Goal: Find specific page/section: Find specific page/section

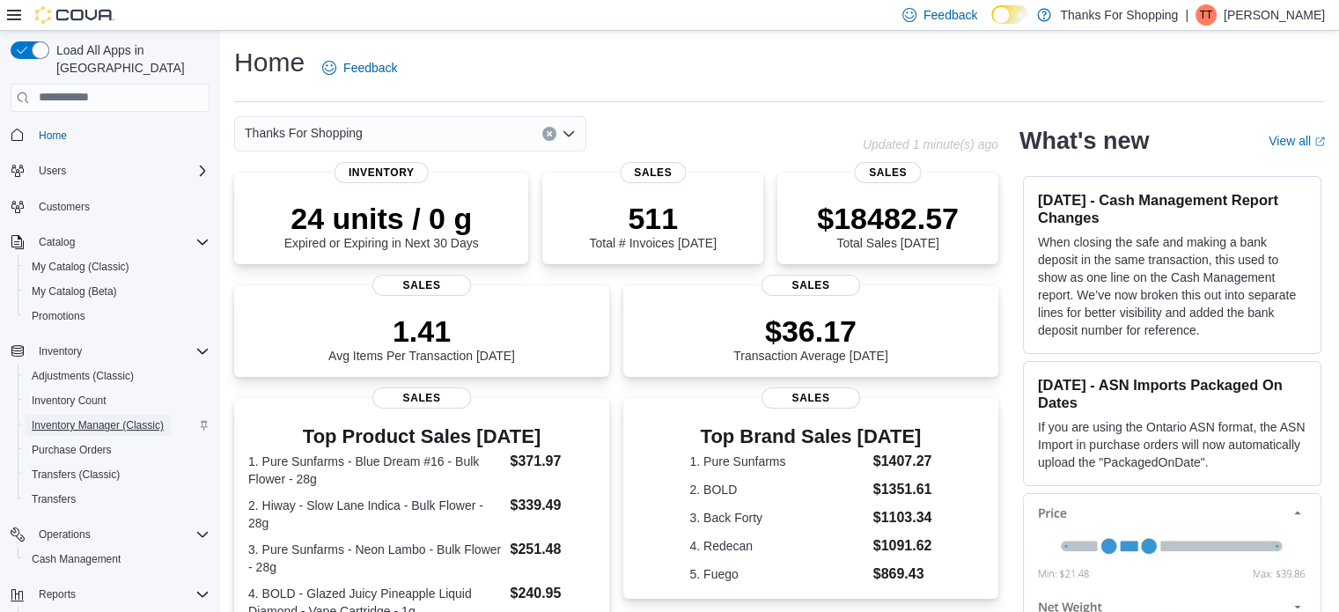
click at [83, 418] on span "Inventory Manager (Classic)" at bounding box center [98, 425] width 132 height 14
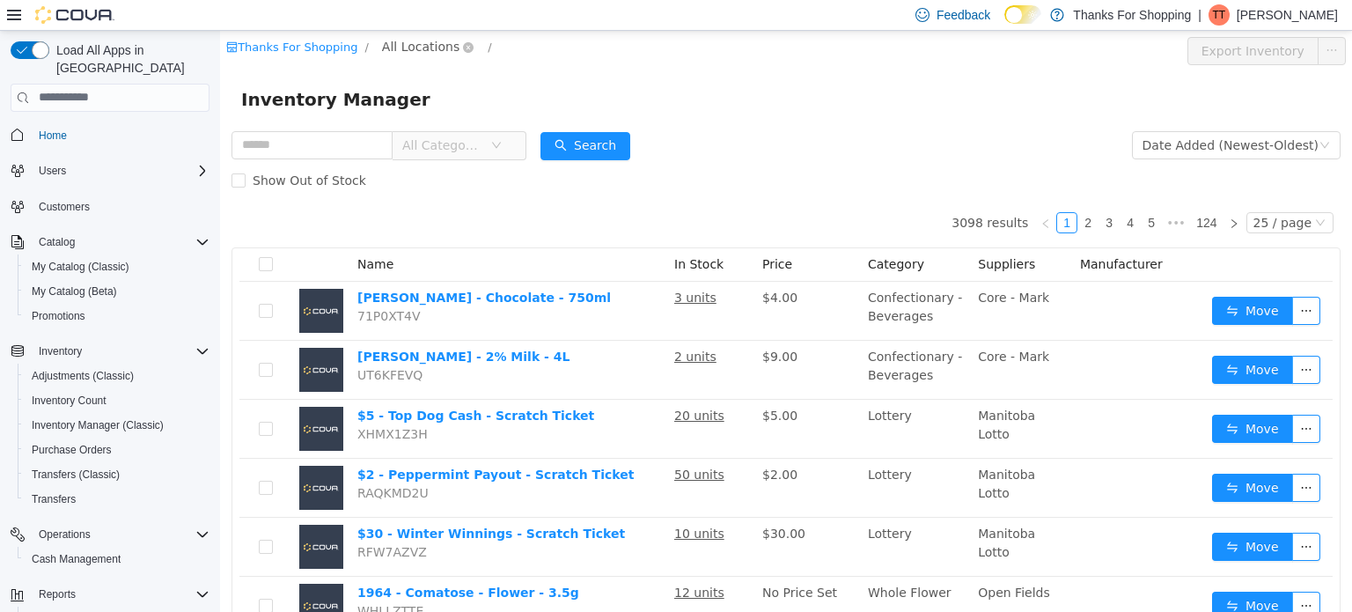
click at [418, 47] on span "All Locations" at bounding box center [420, 45] width 77 height 19
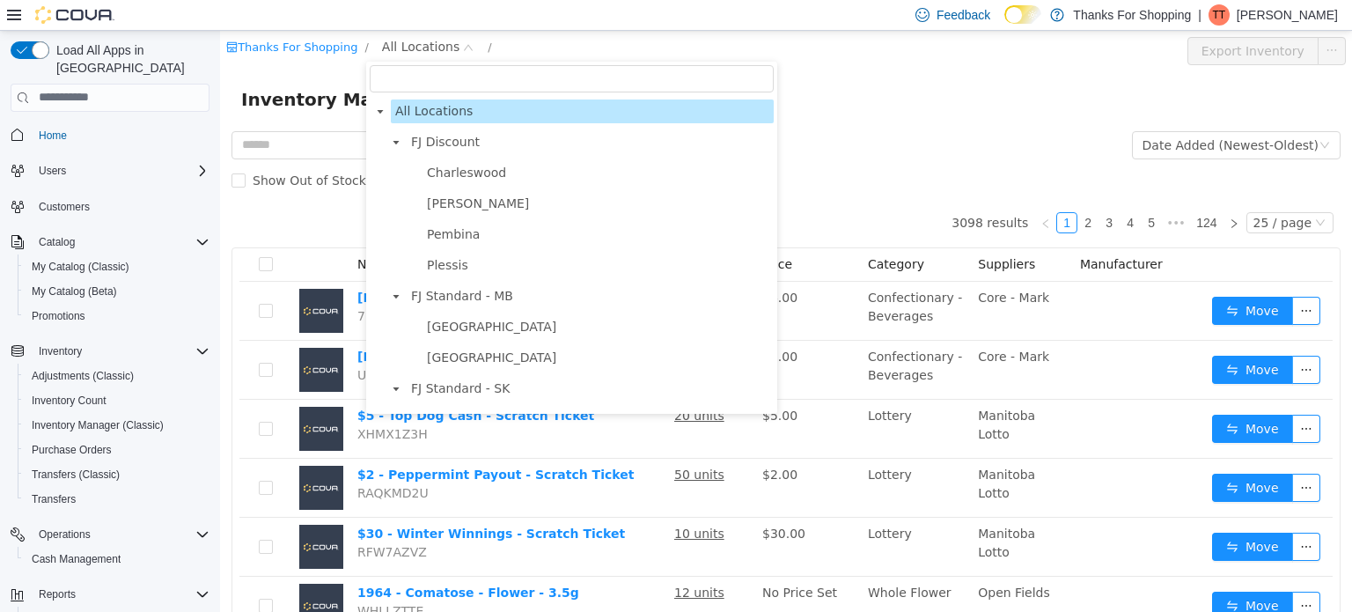
click at [458, 178] on span "Charleswood" at bounding box center [466, 172] width 79 height 14
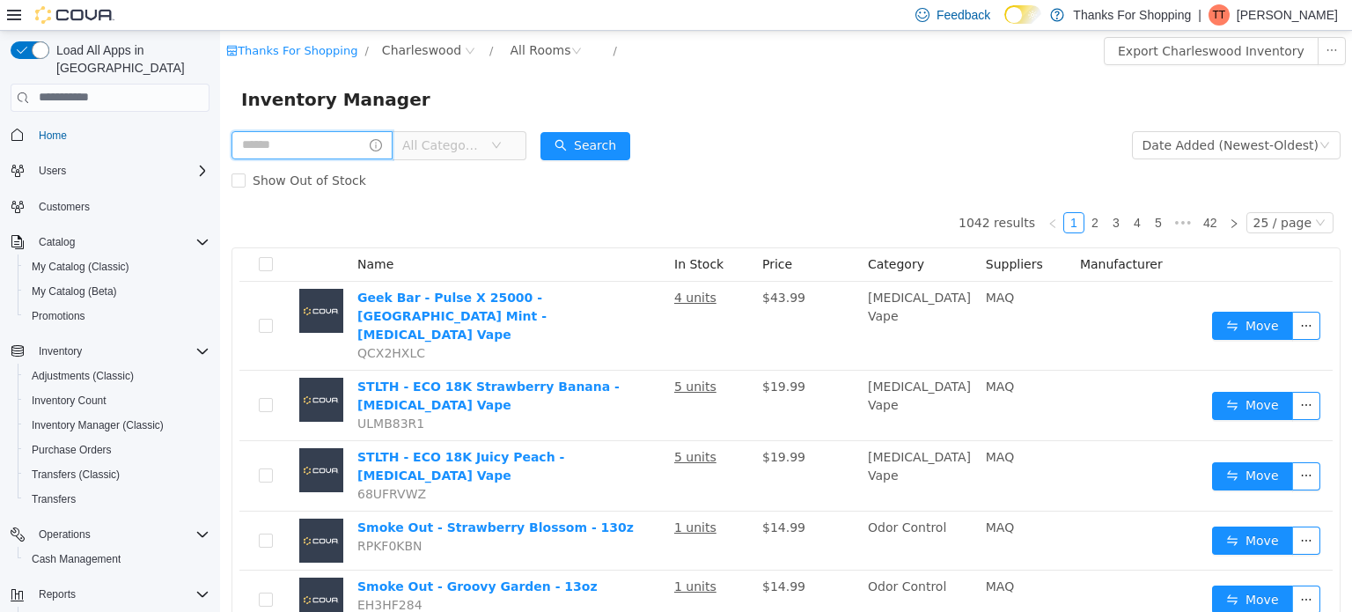
click at [257, 147] on input "text" at bounding box center [311, 144] width 161 height 28
type input "***"
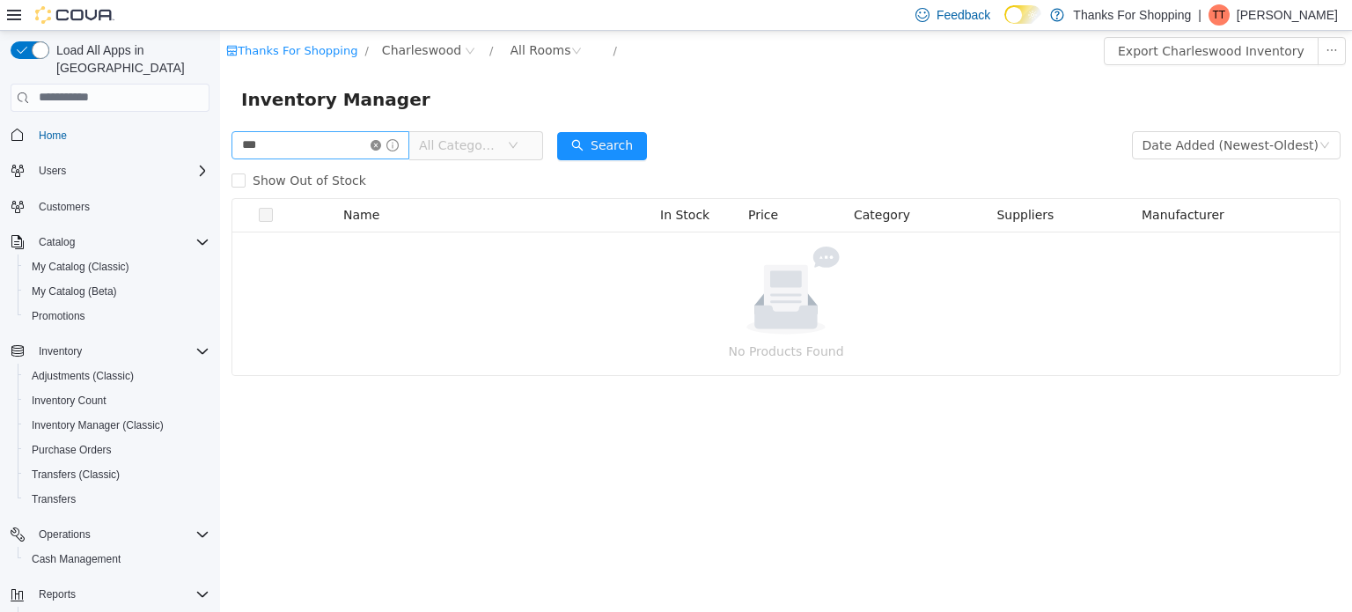
click at [381, 146] on icon "icon: close-circle" at bounding box center [376, 144] width 11 height 11
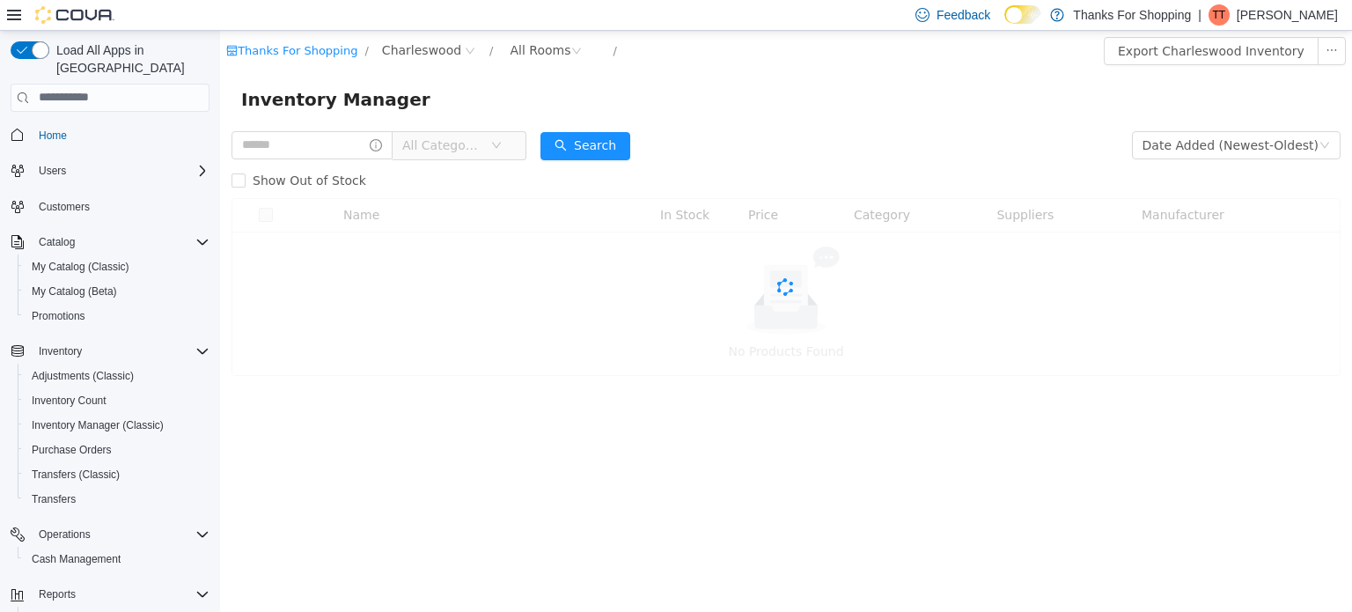
click at [490, 154] on span "All Categories" at bounding box center [446, 144] width 88 height 26
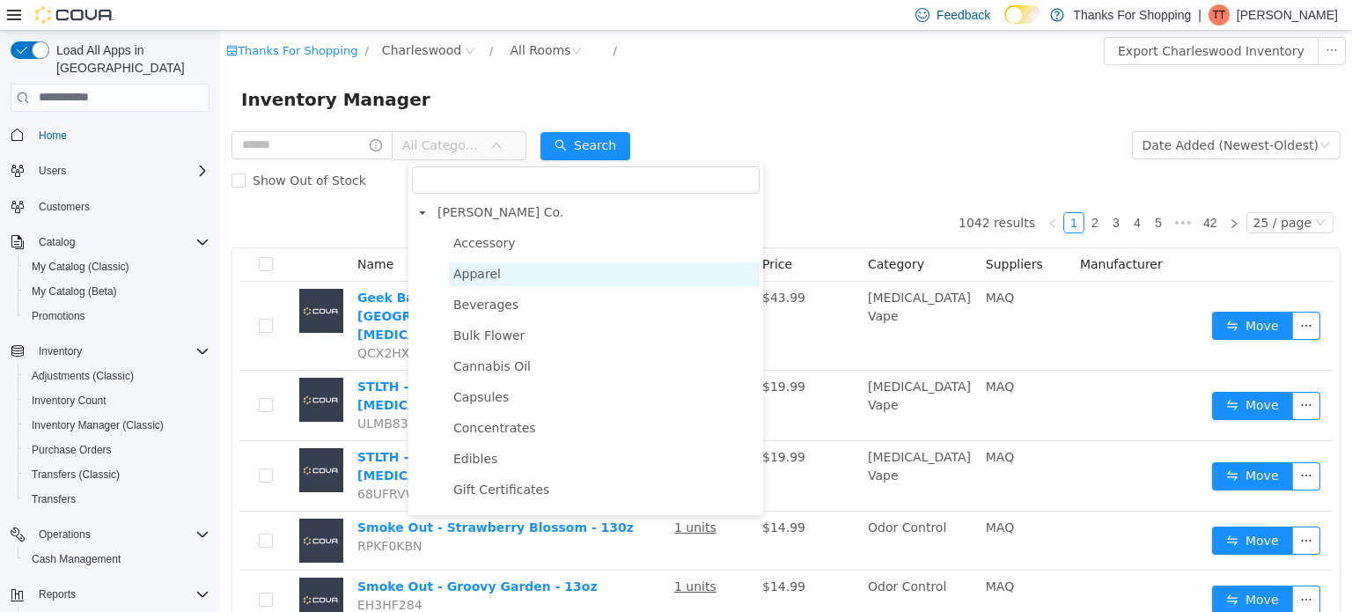
click at [479, 270] on span "Apparel" at bounding box center [477, 273] width 48 height 14
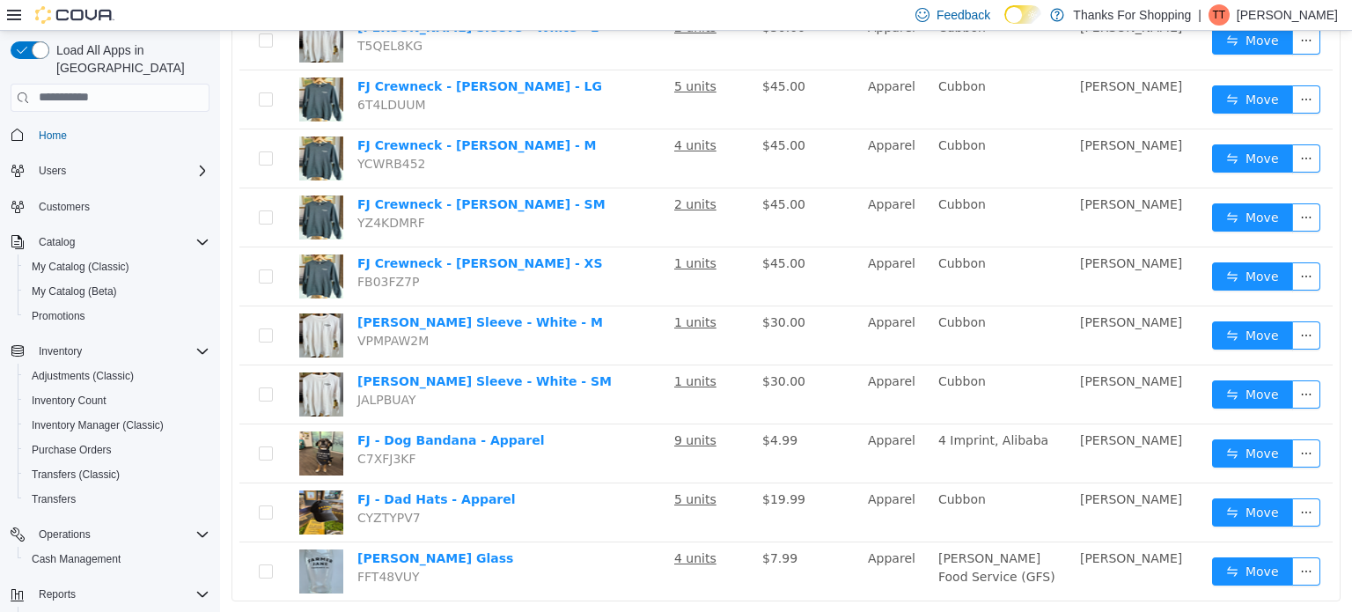
scroll to position [1189, 0]
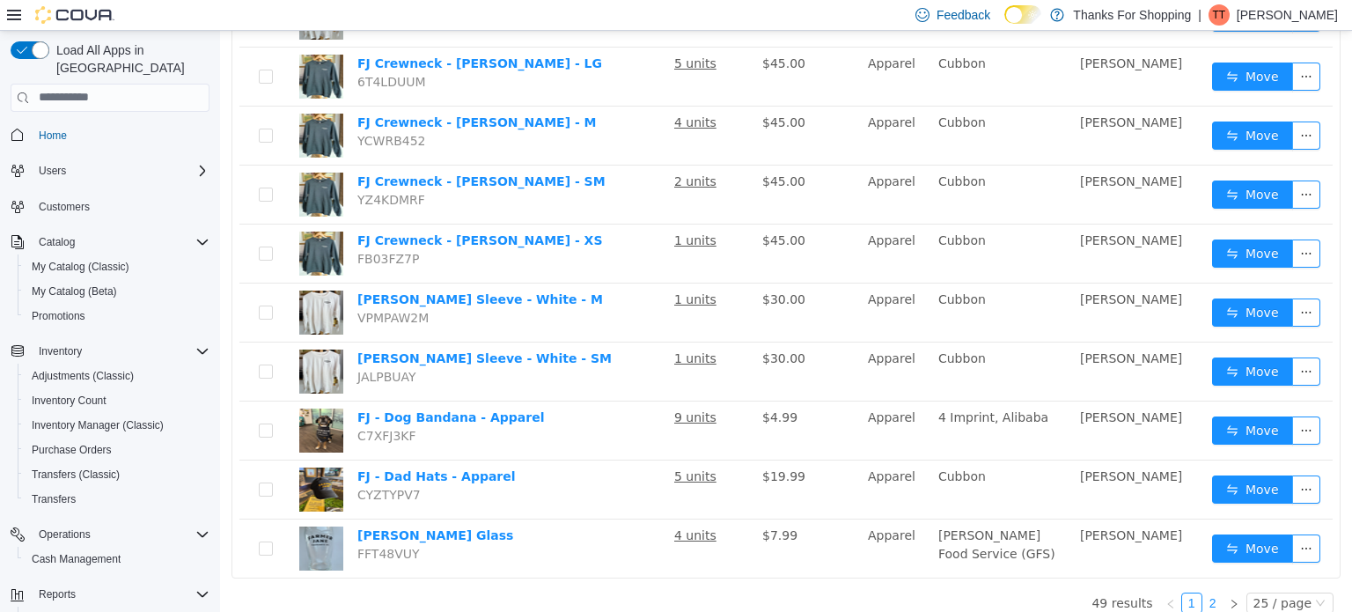
click at [1209, 592] on link "2" at bounding box center [1212, 601] width 19 height 19
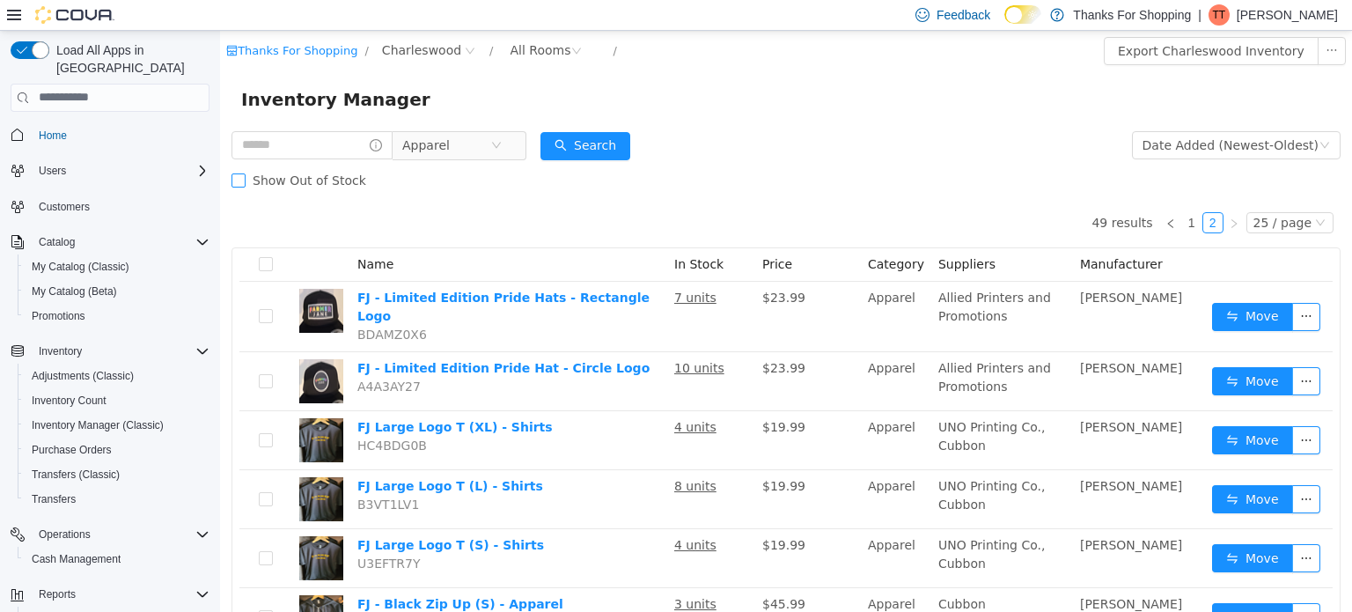
click at [246, 176] on span "Show Out of Stock" at bounding box center [310, 180] width 128 height 14
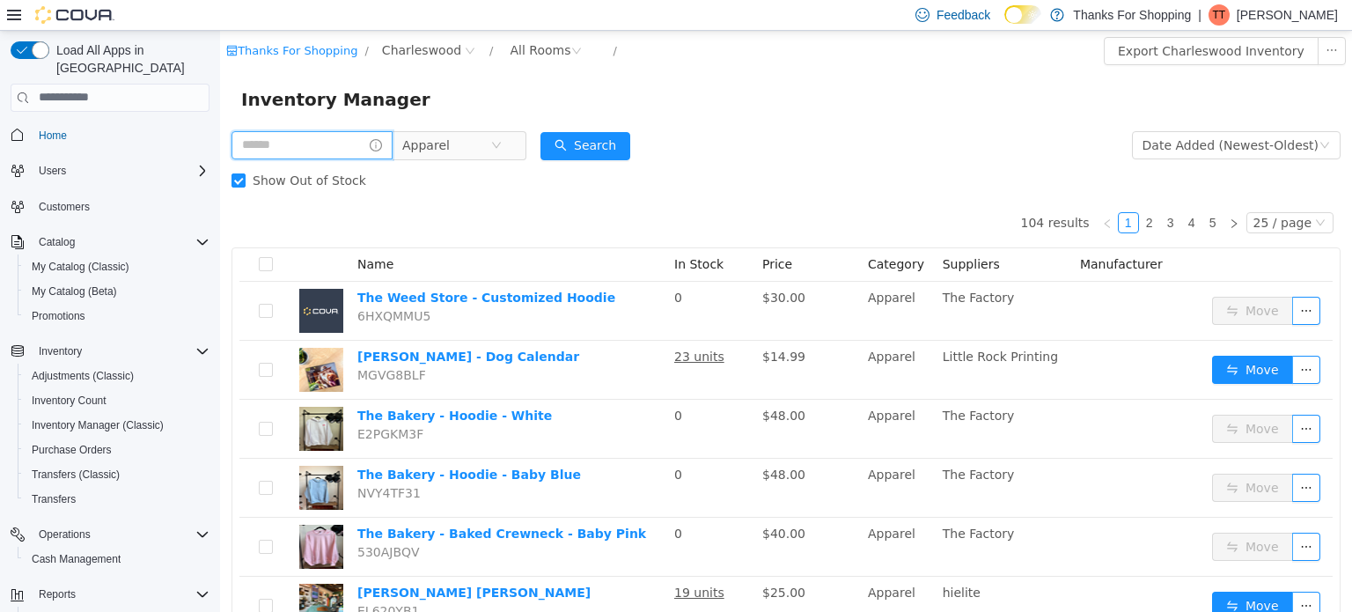
click at [336, 149] on input "text" at bounding box center [311, 144] width 161 height 28
type input "****"
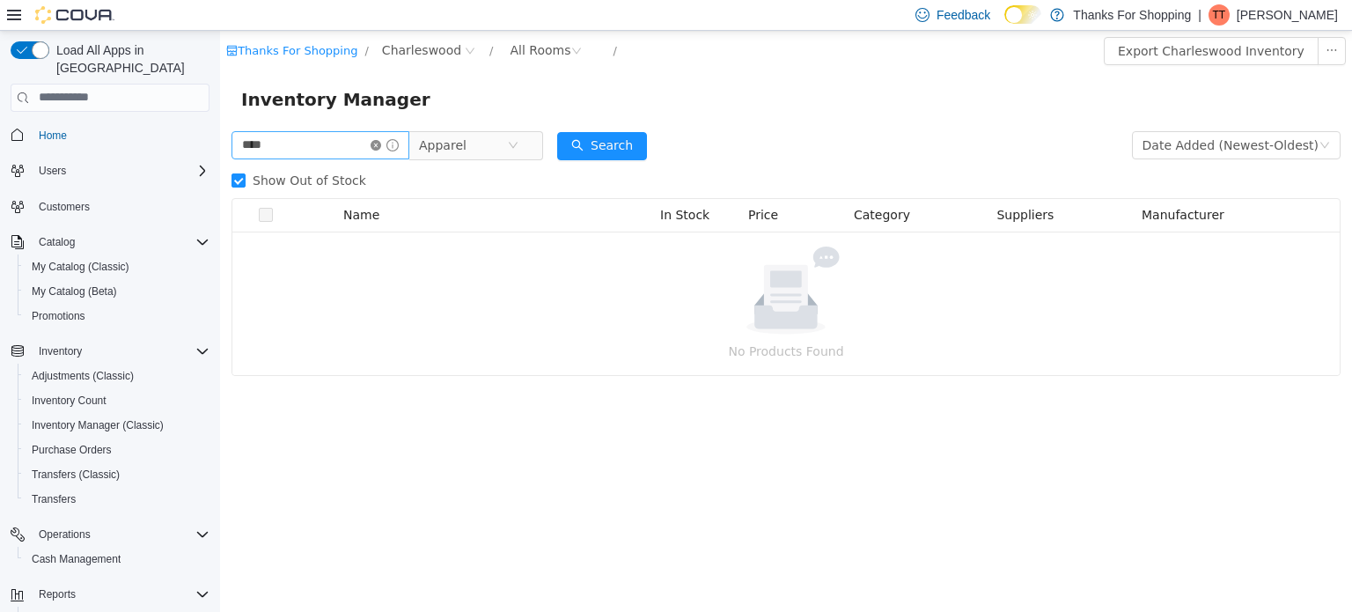
click at [381, 148] on icon "icon: close-circle" at bounding box center [376, 144] width 11 height 11
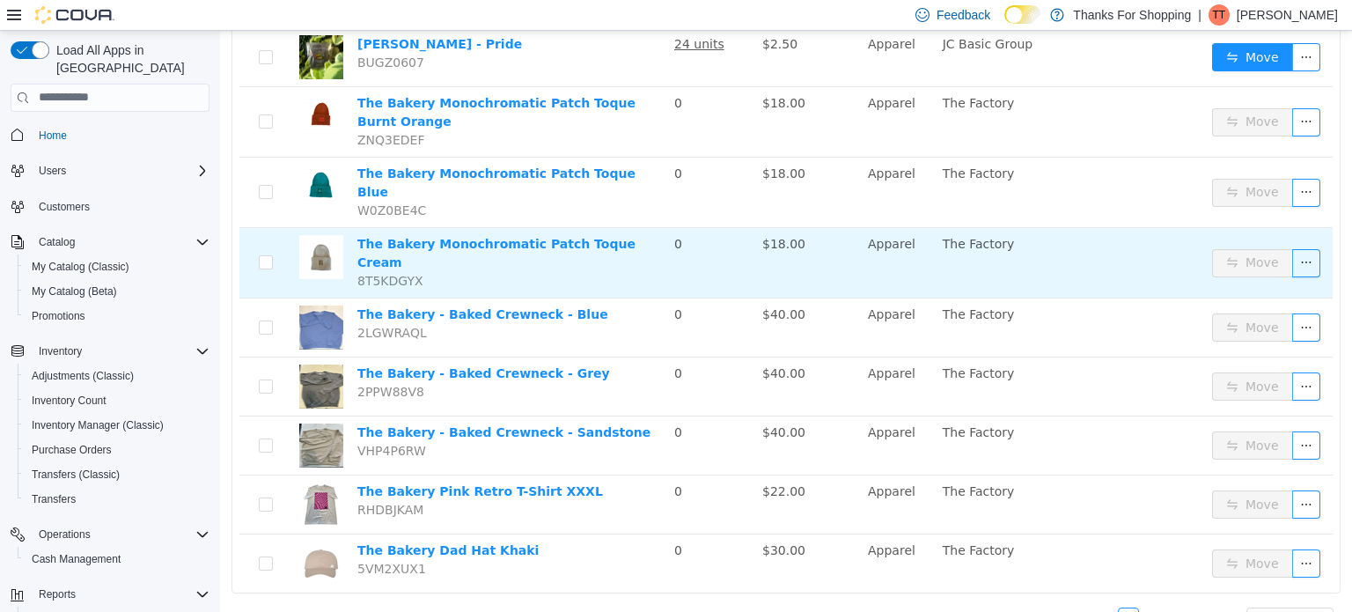
scroll to position [1201, 0]
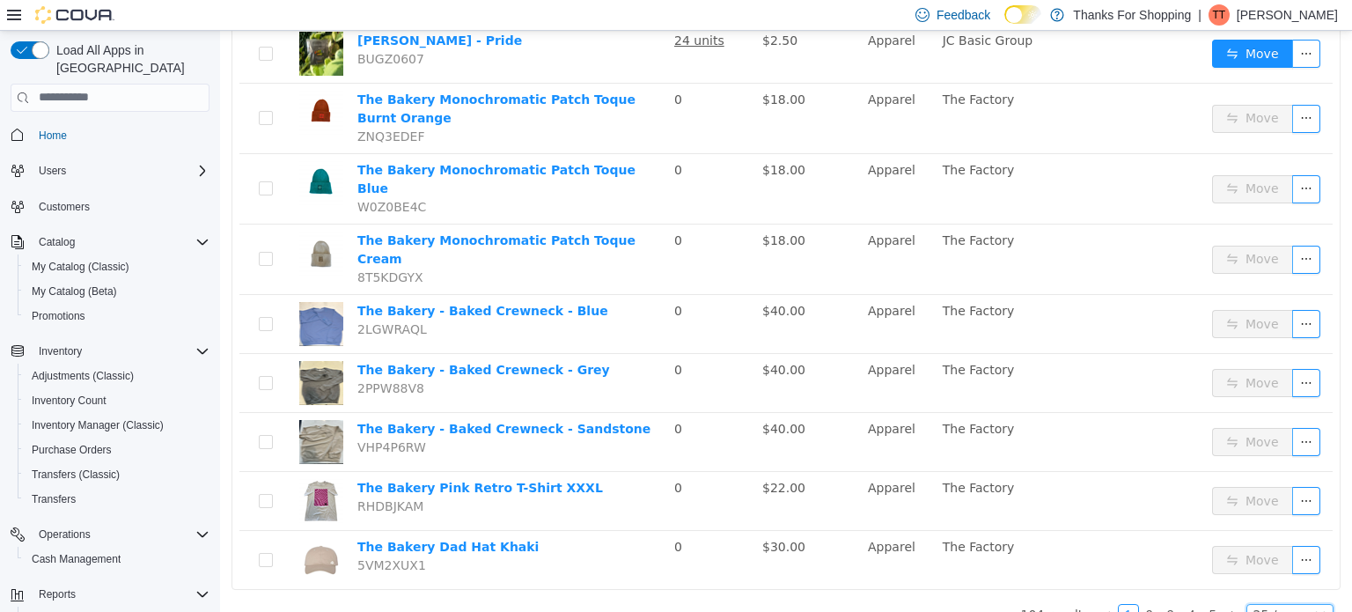
click at [1315, 608] on icon "icon: down" at bounding box center [1320, 613] width 11 height 11
click at [1275, 560] on li "50 / page" at bounding box center [1281, 559] width 85 height 28
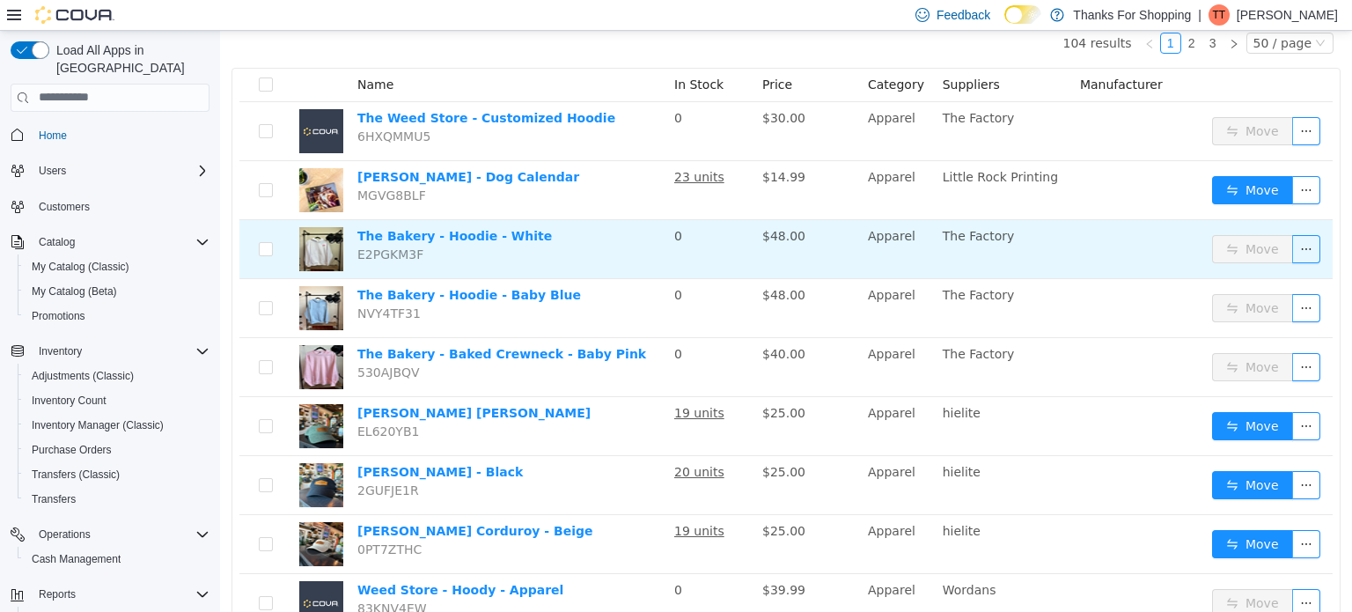
scroll to position [0, 0]
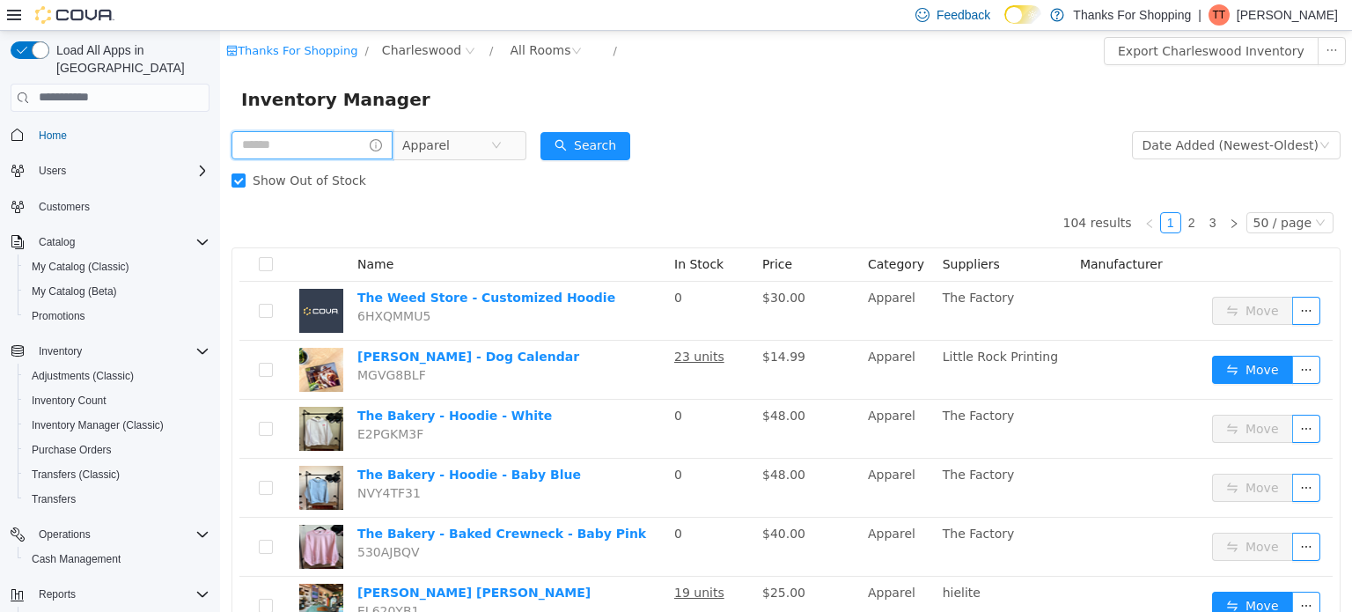
click at [323, 140] on input "text" at bounding box center [311, 144] width 161 height 28
type input "**********"
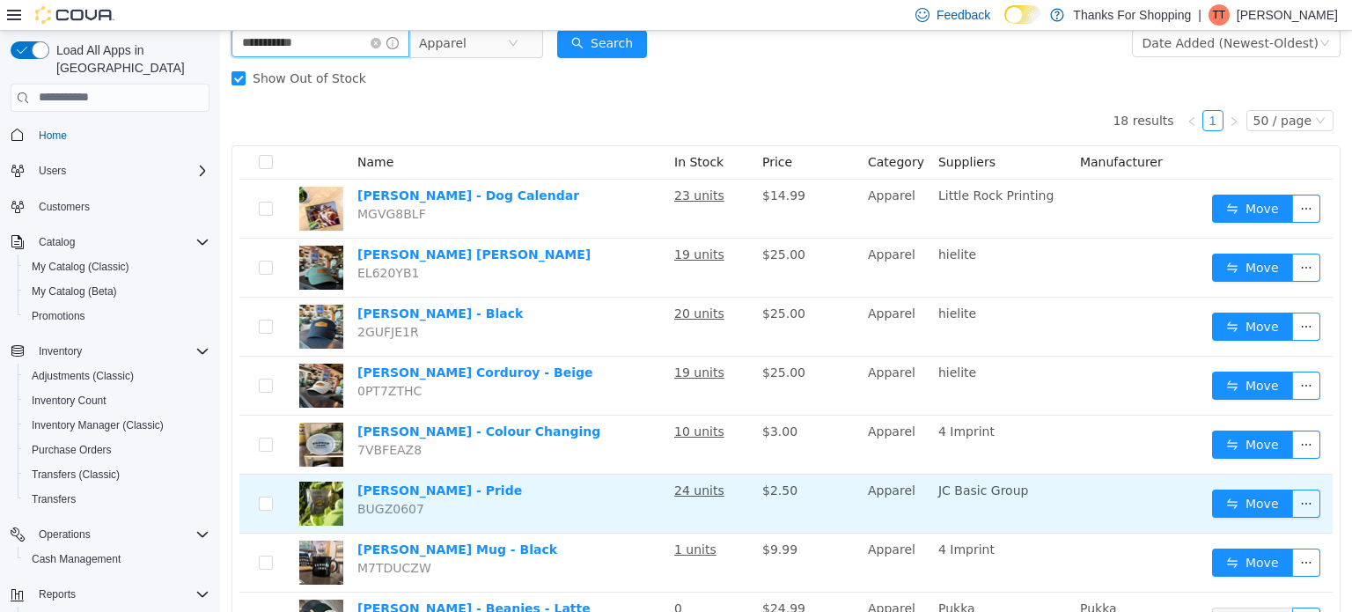
scroll to position [73, 0]
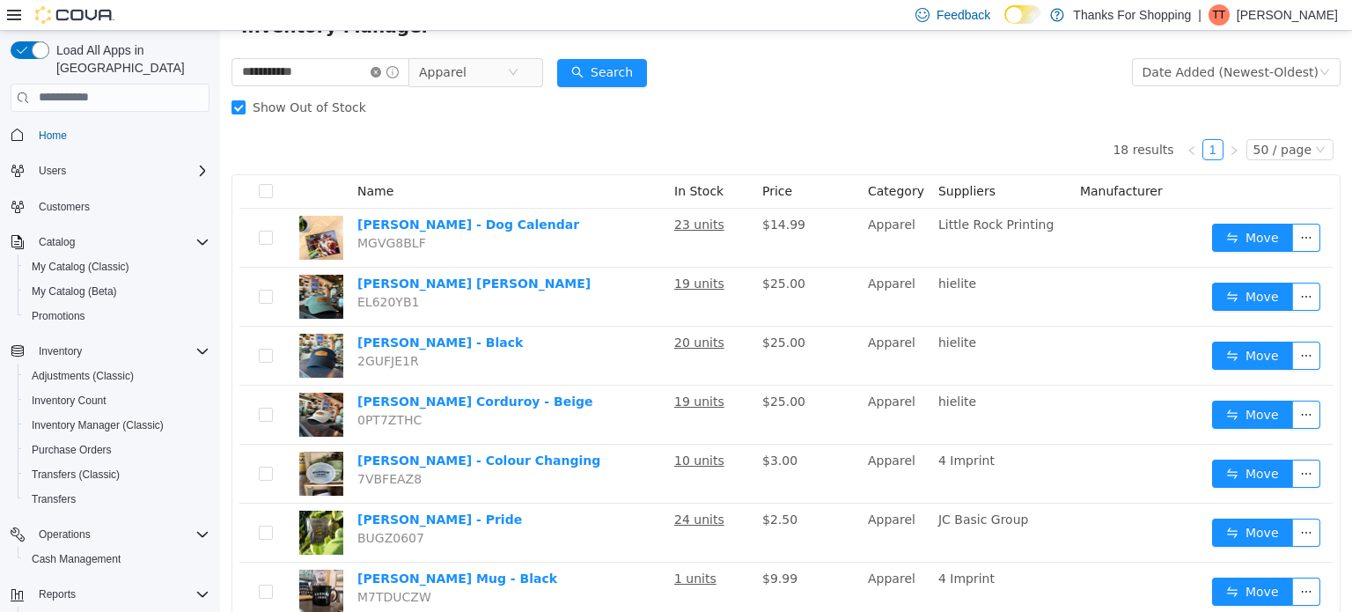
click at [381, 73] on icon "icon: close-circle" at bounding box center [376, 71] width 11 height 11
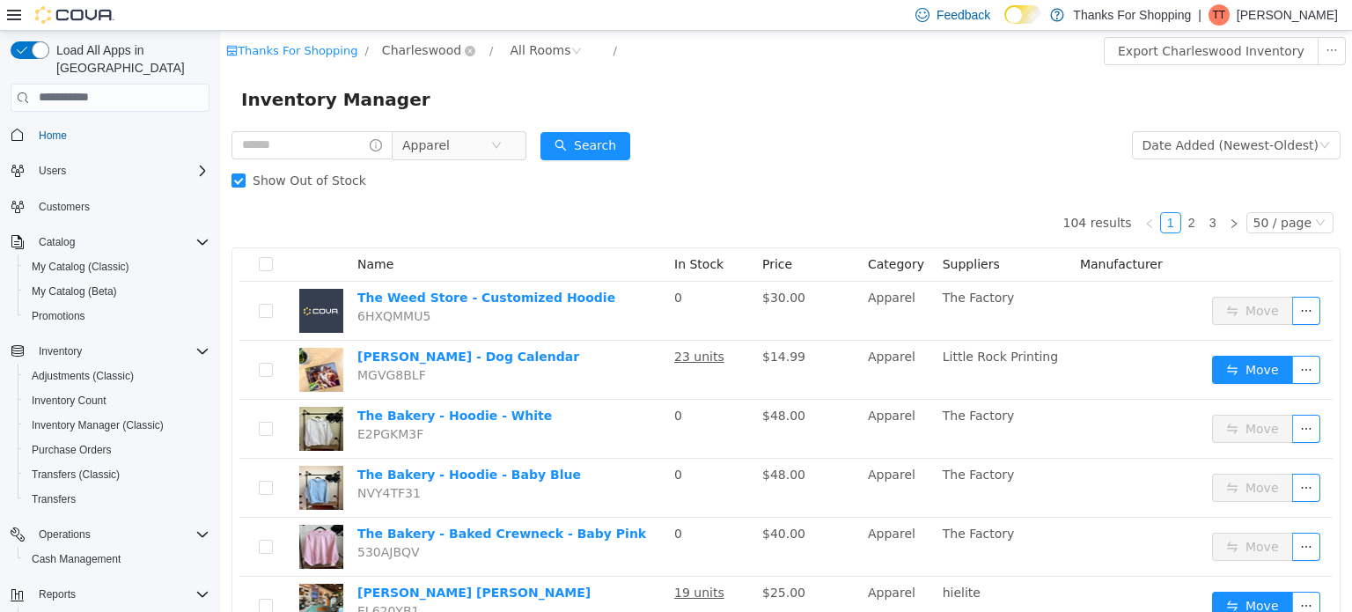
click at [401, 52] on span "Charleswood" at bounding box center [421, 49] width 79 height 19
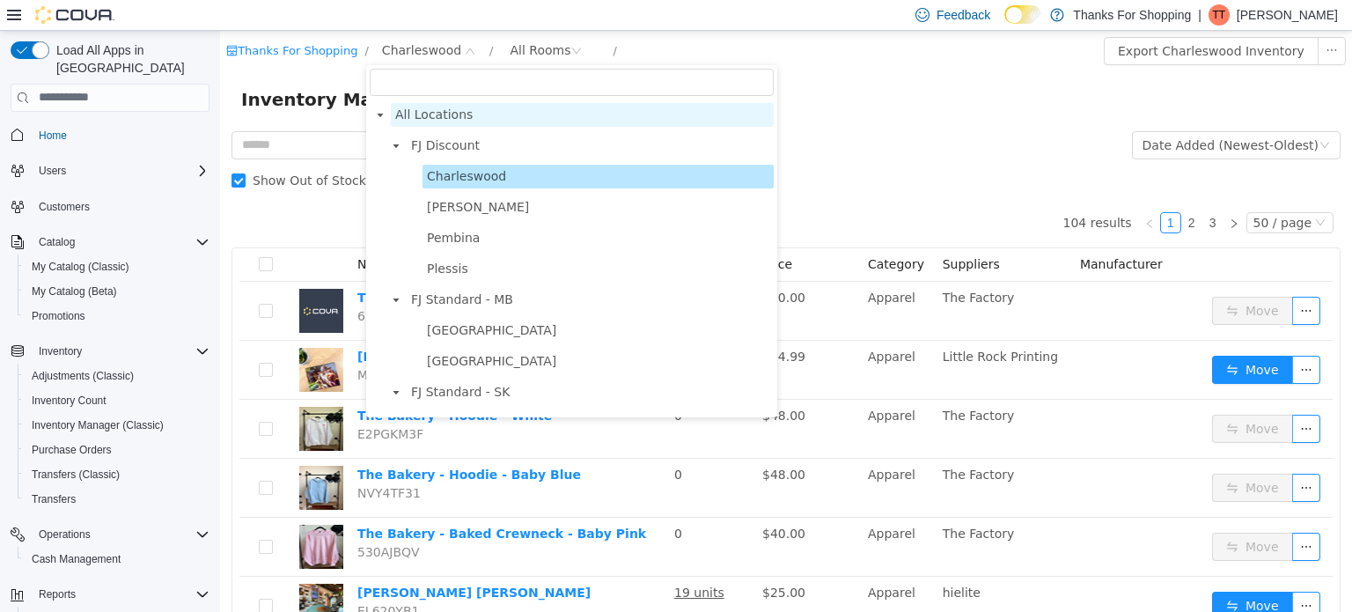
click at [424, 116] on span "All Locations" at bounding box center [433, 114] width 77 height 14
click at [442, 113] on span "All Locations" at bounding box center [433, 114] width 77 height 14
click at [382, 111] on icon "icon: caret-down" at bounding box center [380, 114] width 9 height 9
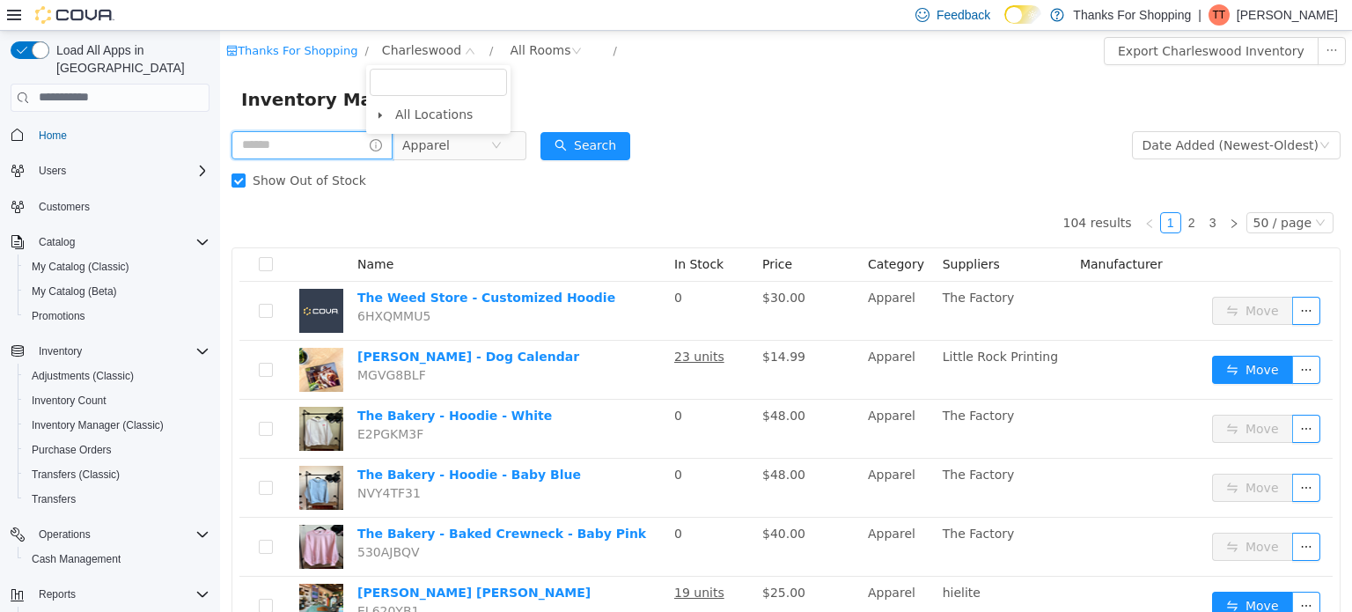
click at [314, 148] on input "text" at bounding box center [311, 144] width 161 height 28
click at [440, 51] on span "Charleswood" at bounding box center [421, 49] width 79 height 19
click at [465, 48] on icon "icon: close-circle" at bounding box center [470, 50] width 11 height 11
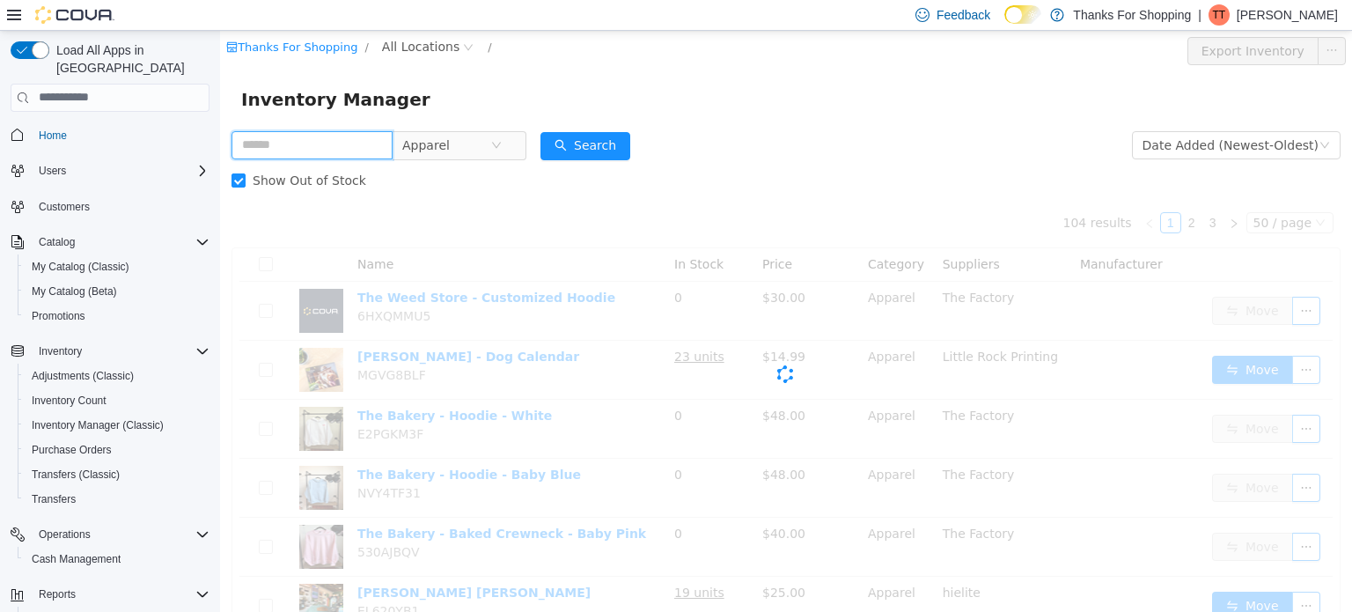
click at [334, 143] on input "text" at bounding box center [311, 144] width 161 height 28
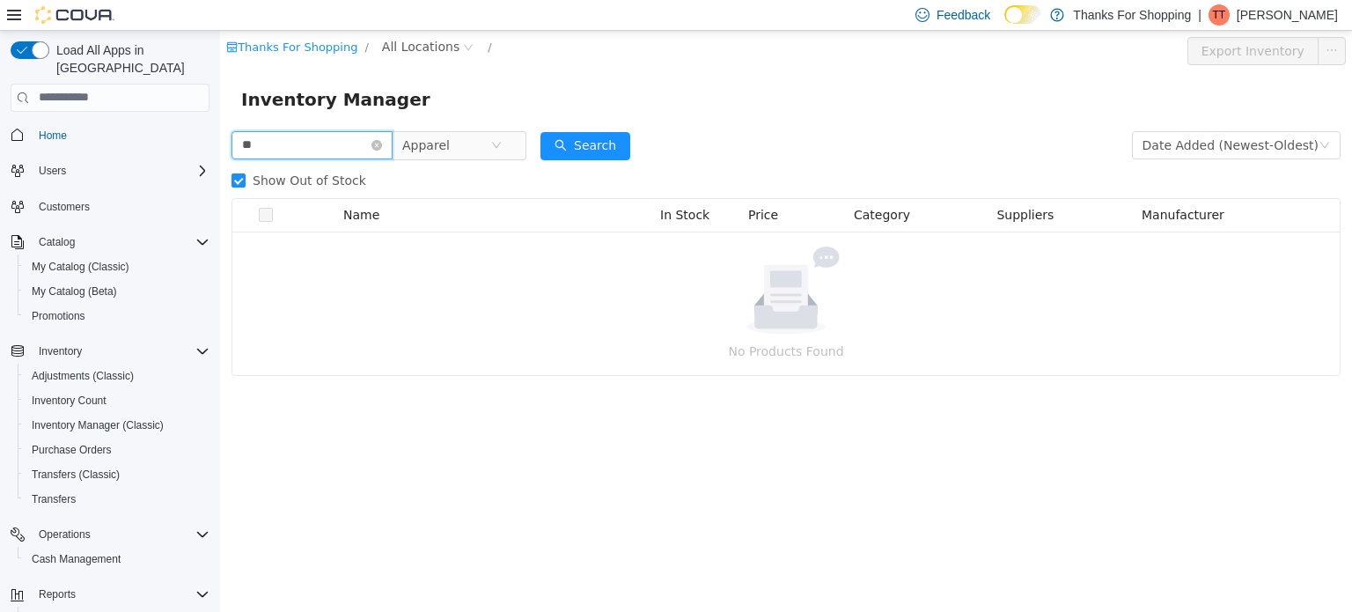
type input "*"
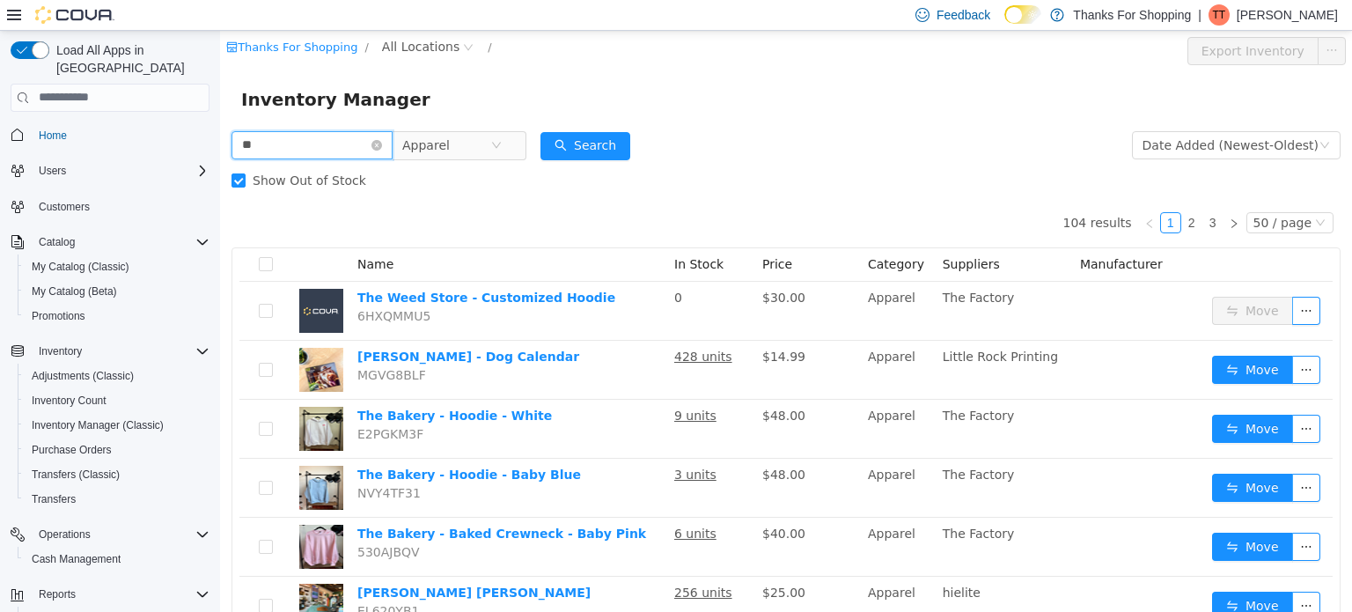
type input "*"
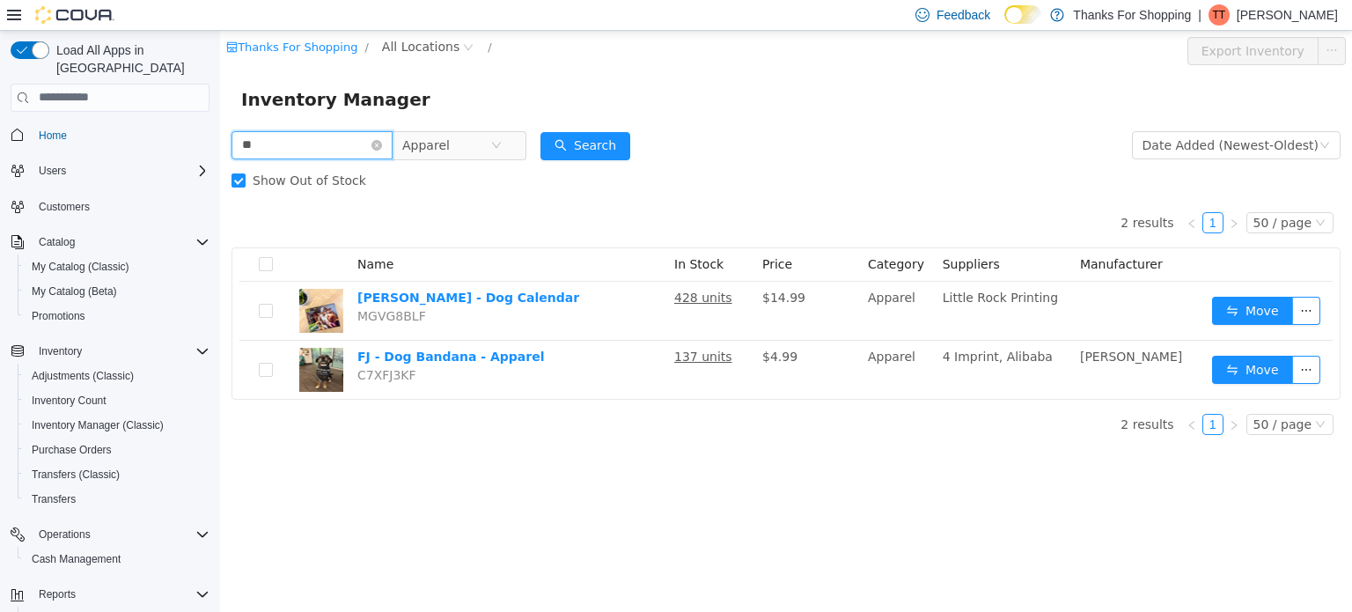
type input "*"
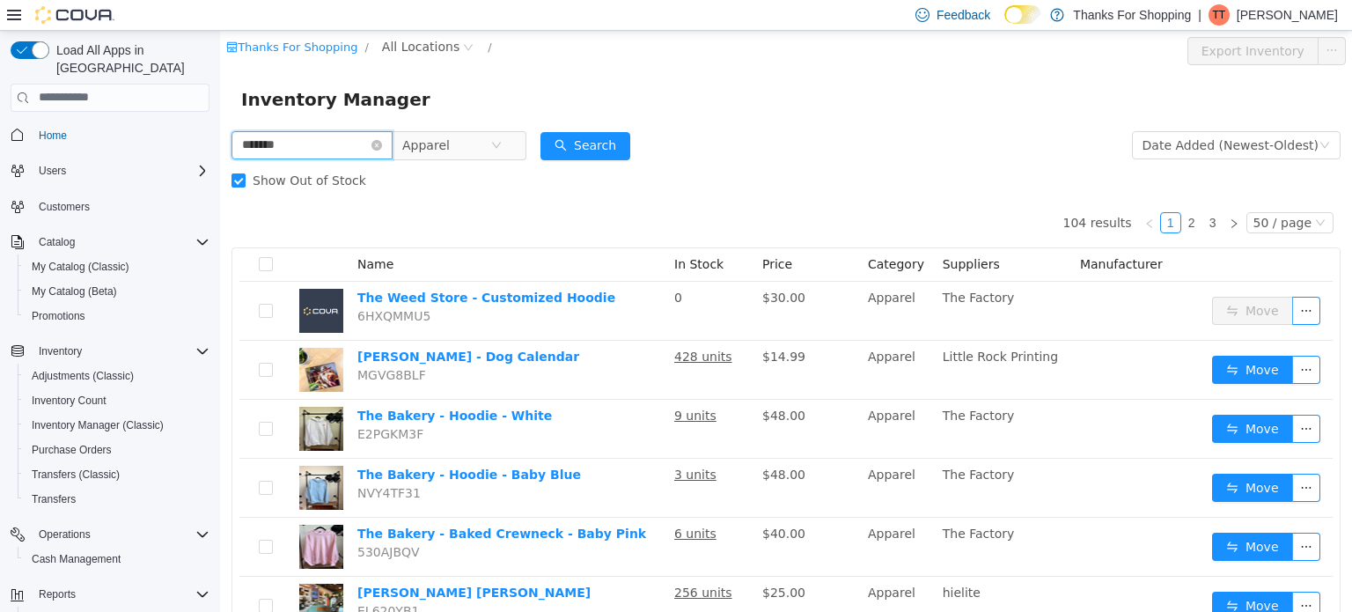
type input "*******"
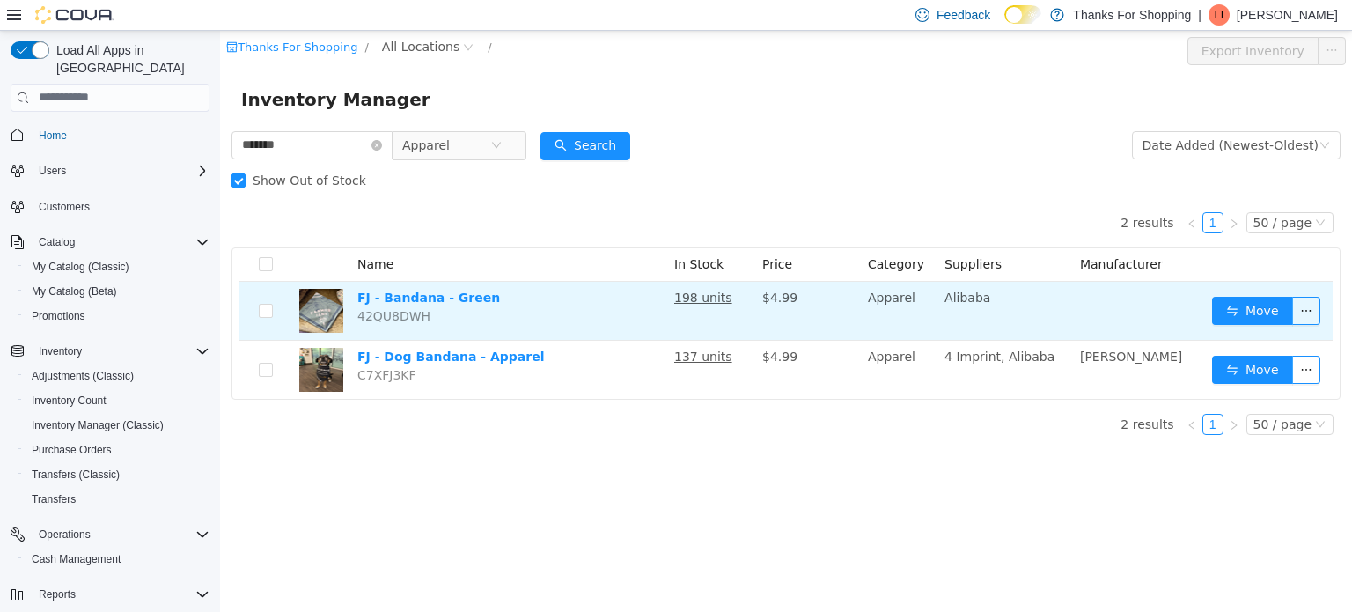
click at [405, 305] on td "FJ - Bandana - Green 42QU8DWH" at bounding box center [508, 310] width 317 height 59
click at [410, 302] on link "FJ - Bandana - Green" at bounding box center [428, 297] width 143 height 14
drag, startPoint x: 442, startPoint y: 314, endPoint x: 354, endPoint y: 324, distance: 88.6
click at [356, 327] on td "FJ - Bandana - Green 42QU8DWH" at bounding box center [508, 310] width 317 height 59
copy span "42QU8DWH"
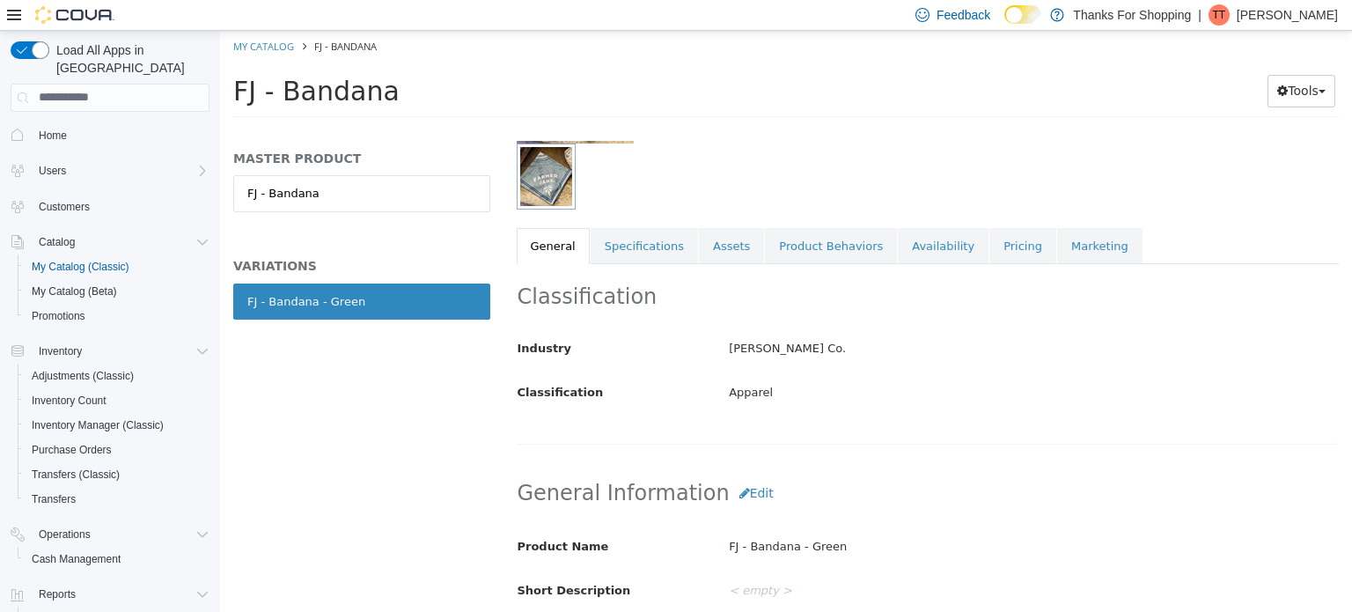
scroll to position [440, 0]
